Goal: Information Seeking & Learning: Learn about a topic

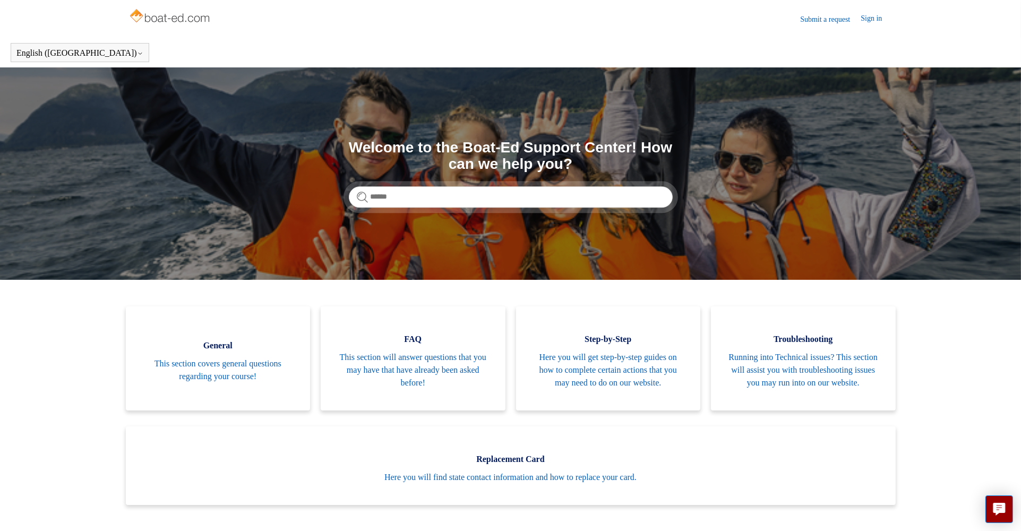
click at [817, 20] on link "Submit a request" at bounding box center [830, 19] width 61 height 11
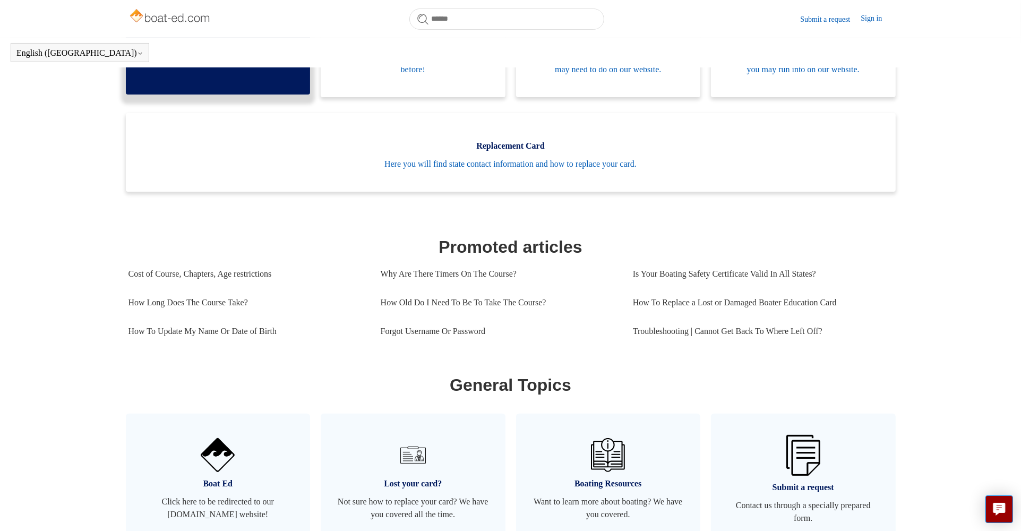
scroll to position [395, 0]
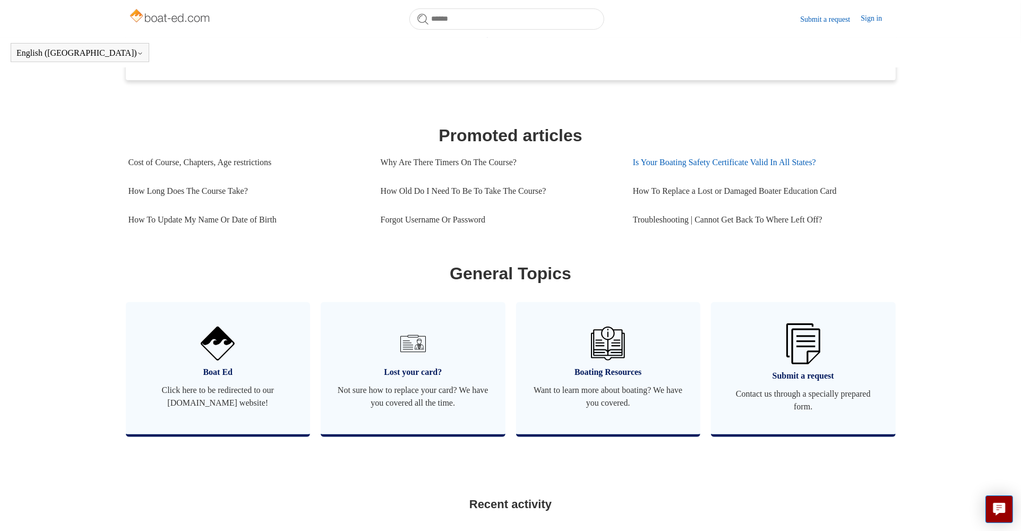
click at [777, 174] on link "Is Your Boating Safety Certificate Valid In All States?" at bounding box center [759, 162] width 252 height 29
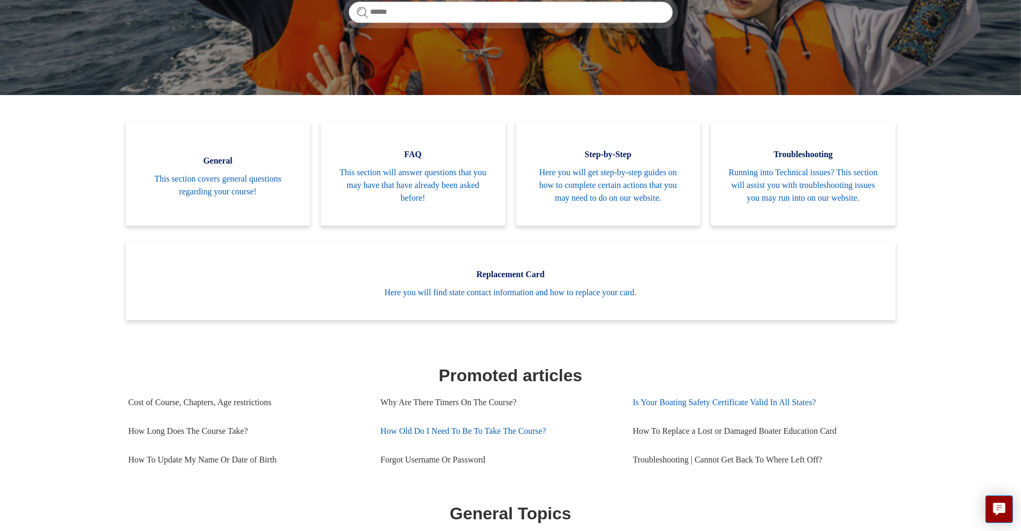
scroll to position [106, 0]
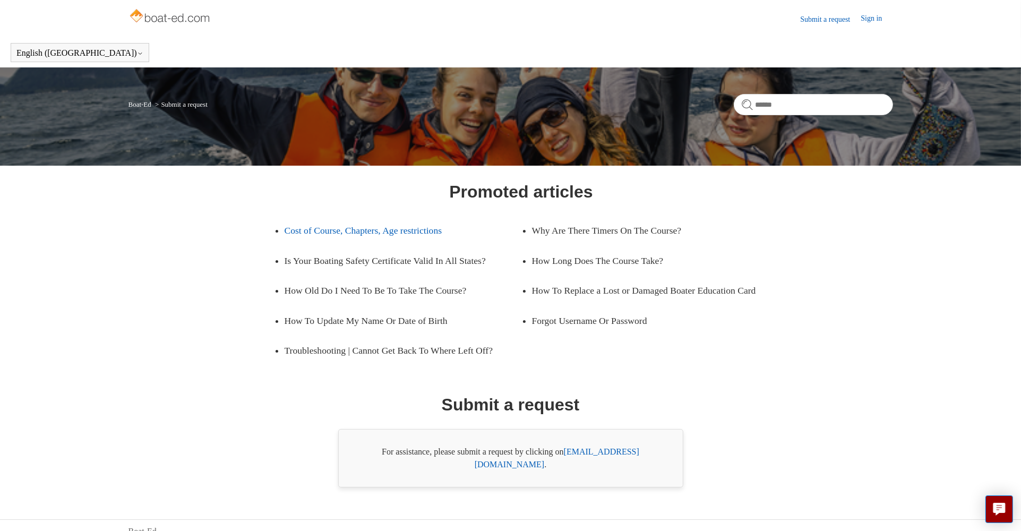
scroll to position [13, 0]
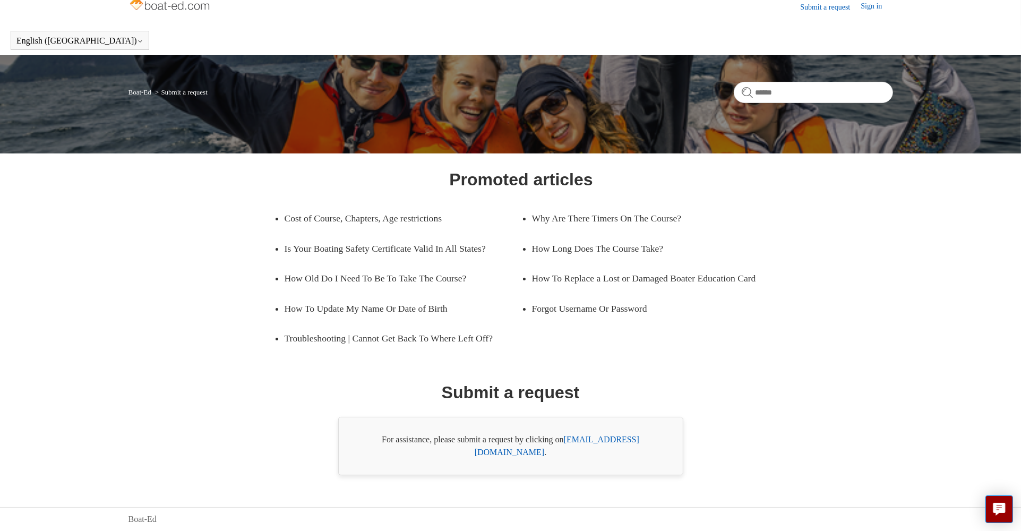
click at [614, 455] on link "support@boat-ed.com" at bounding box center [557, 446] width 165 height 22
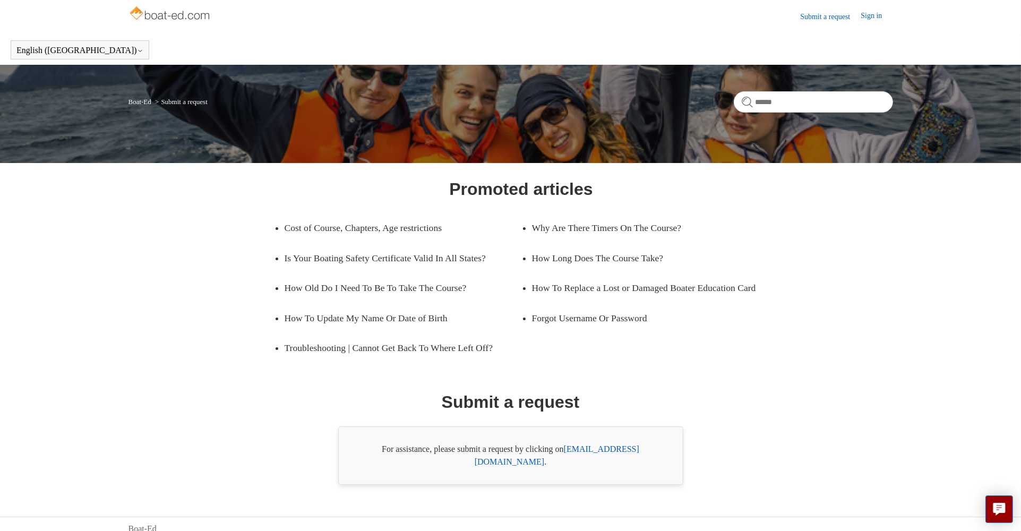
scroll to position [0, 0]
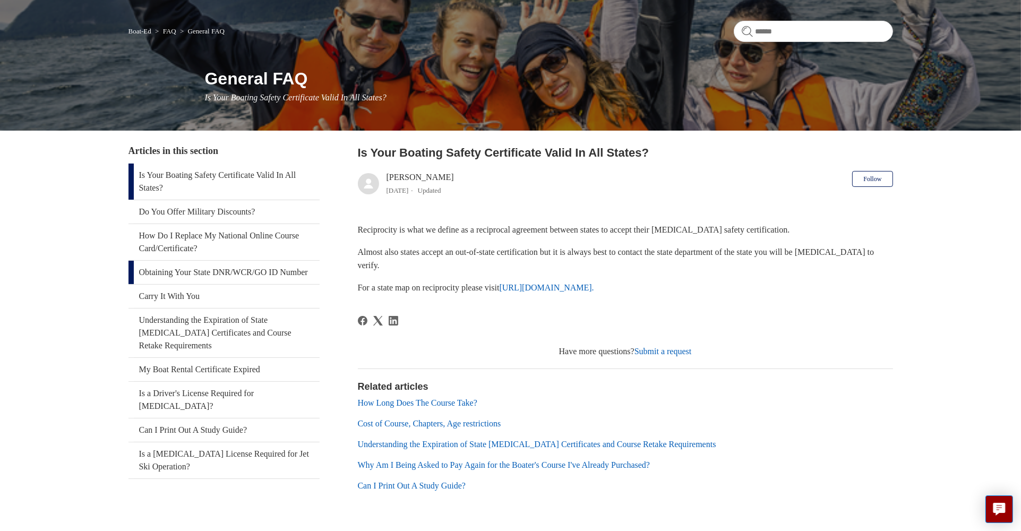
scroll to position [55, 0]
